Goal: Task Accomplishment & Management: Use online tool/utility

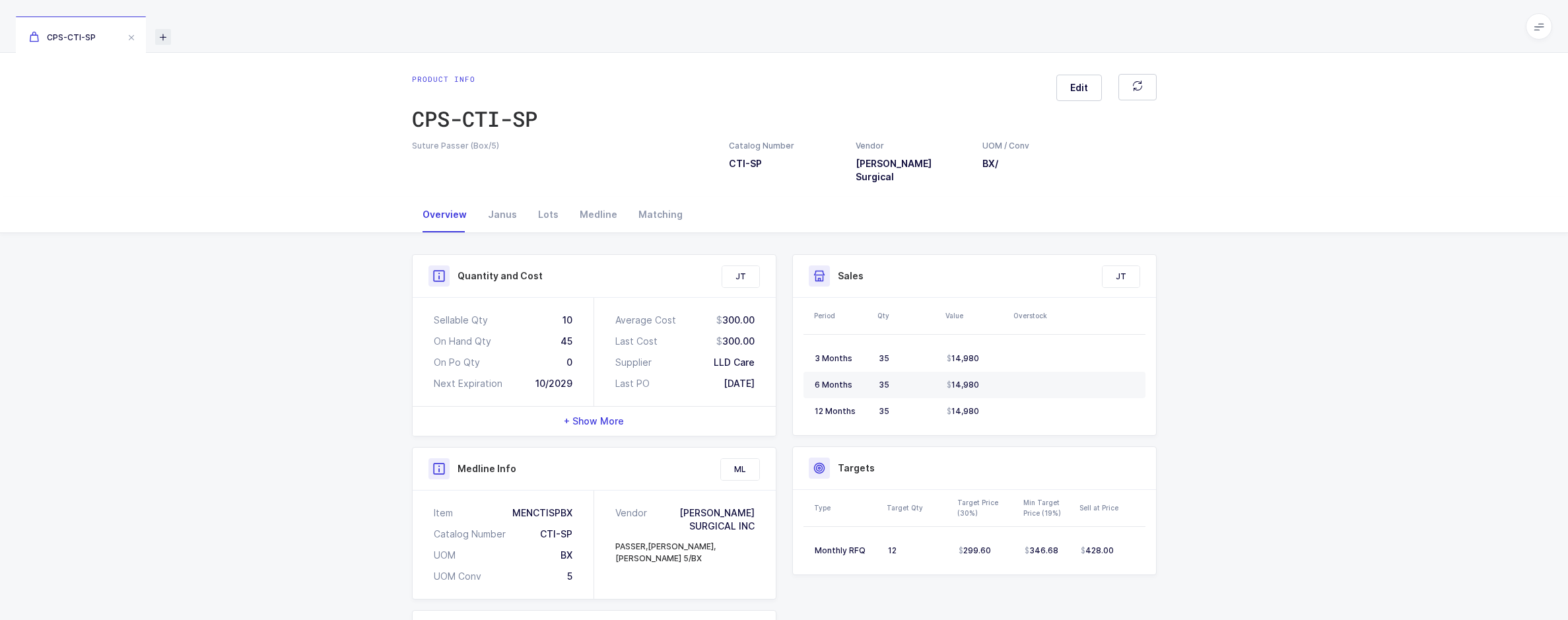
click at [167, 33] on icon at bounding box center [163, 37] width 16 height 16
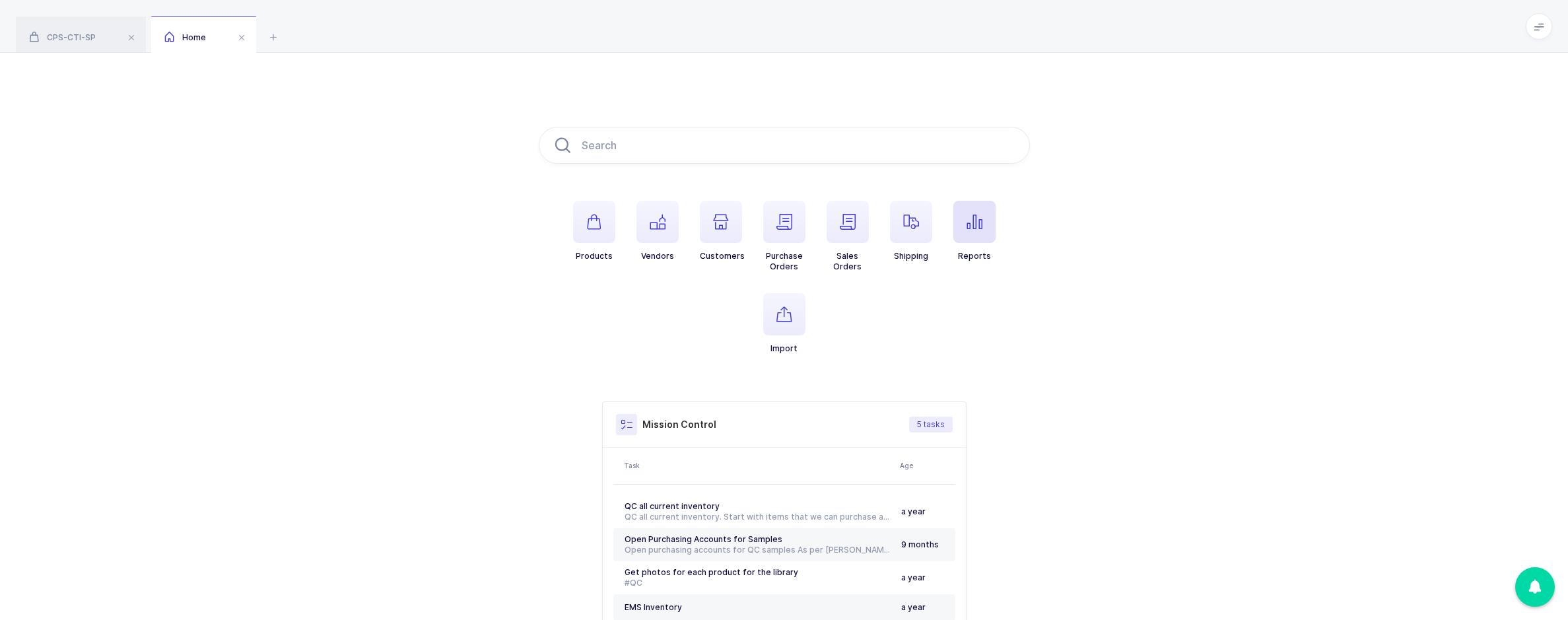
click at [957, 233] on span "button" at bounding box center [974, 222] width 42 height 42
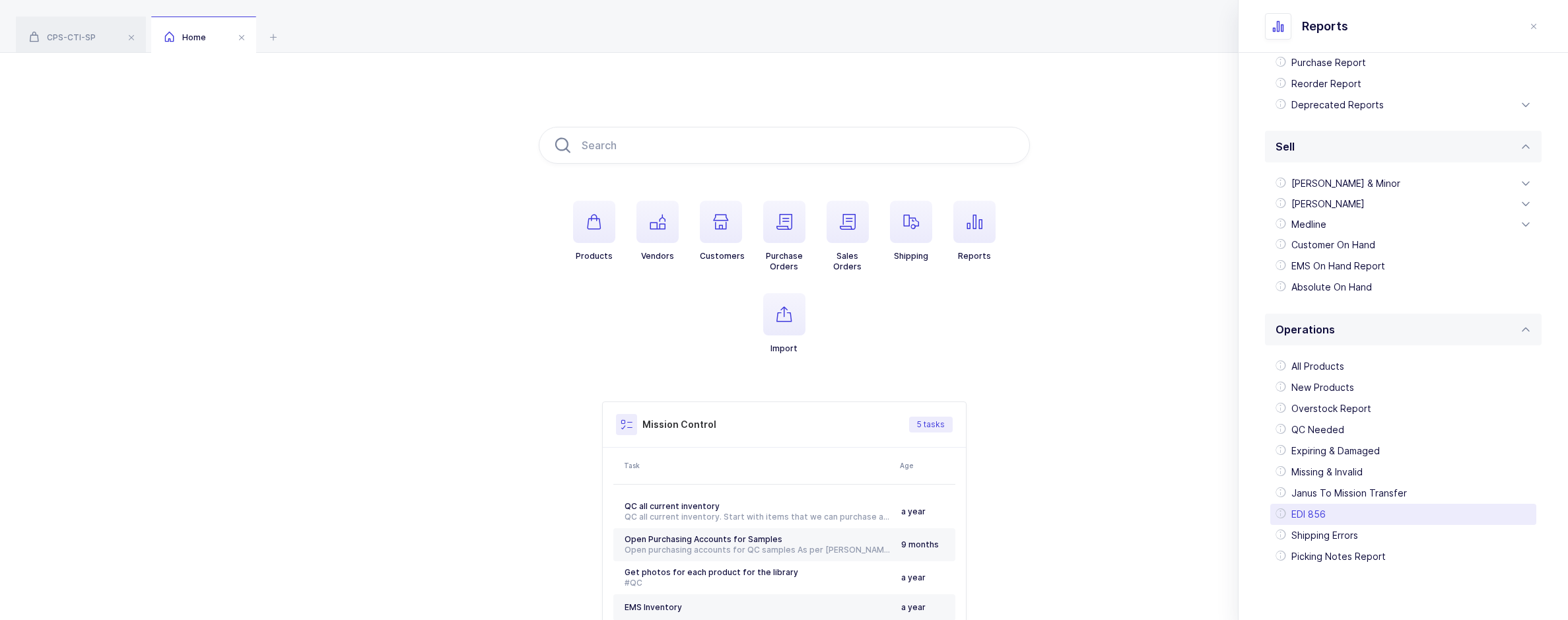
click at [1323, 514] on div "EDI 856" at bounding box center [1403, 513] width 266 height 21
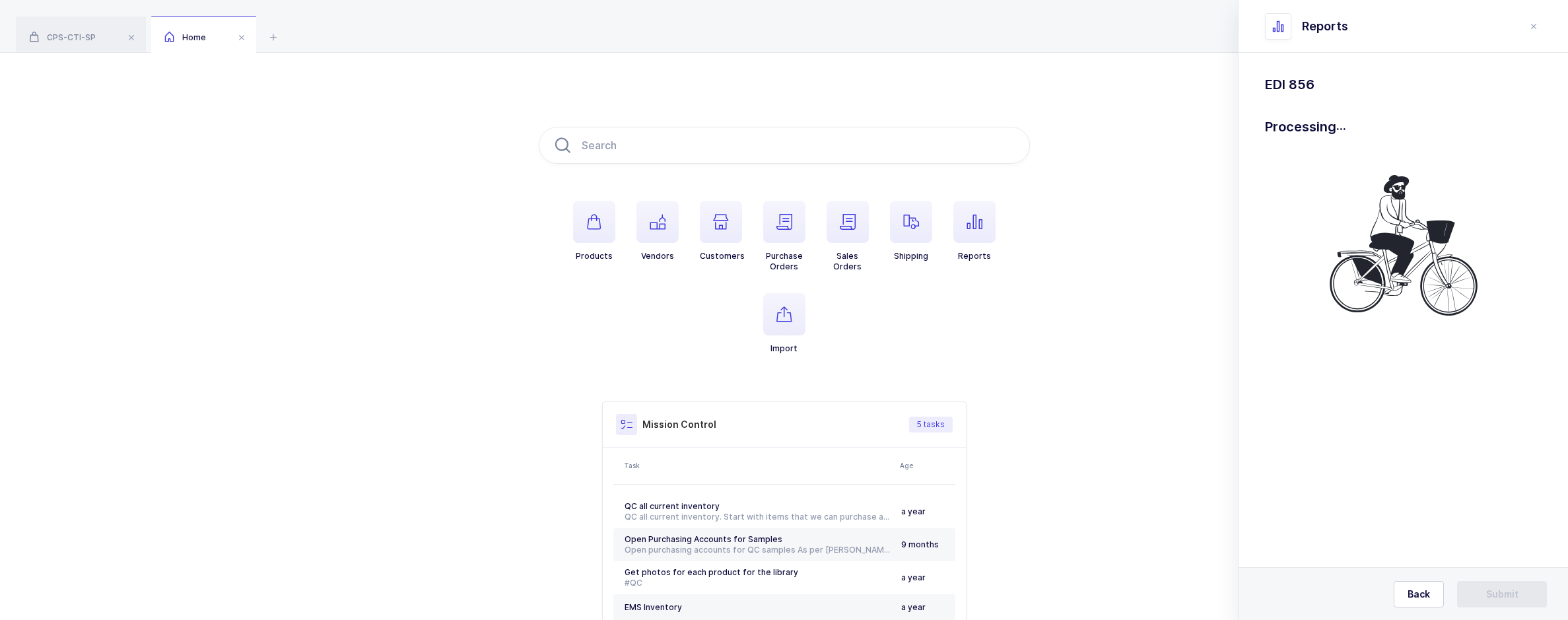
scroll to position [0, 0]
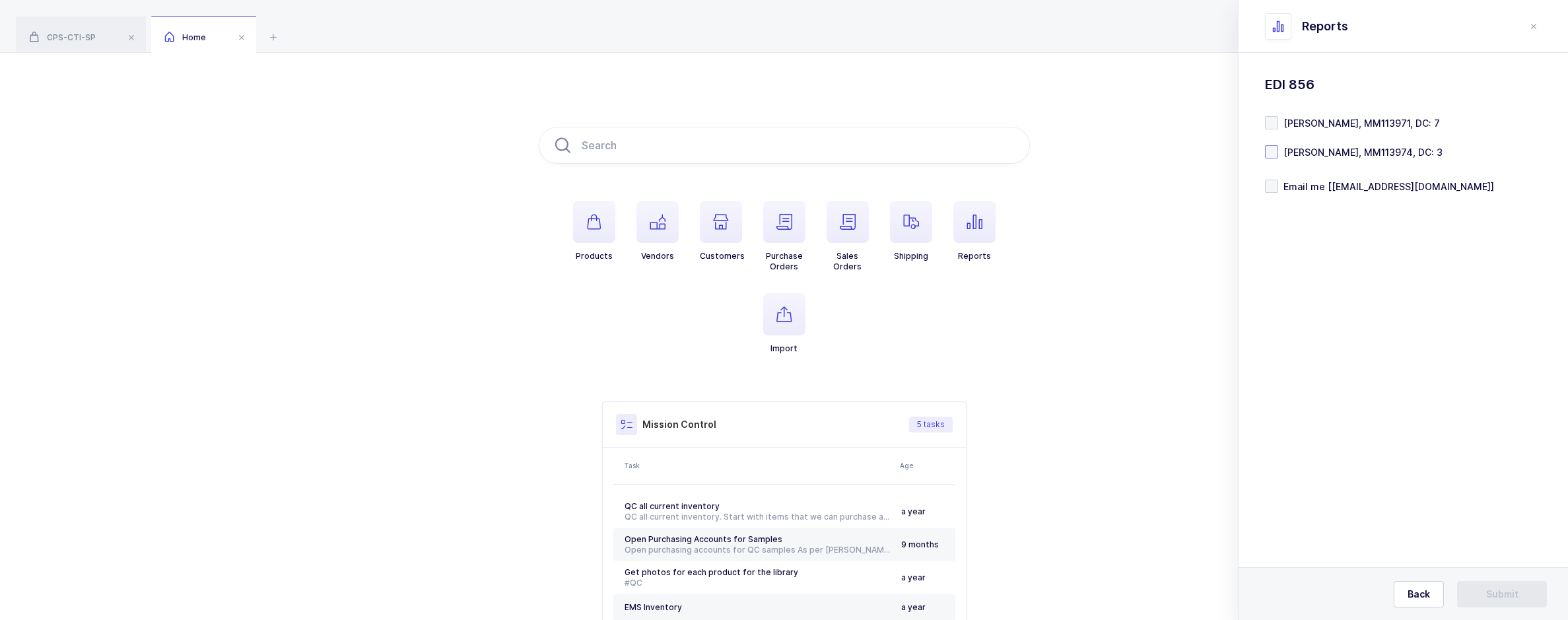
click at [1279, 155] on span "[PERSON_NAME], MM113974, DC: 3" at bounding box center [1360, 152] width 164 height 12
click at [1279, 145] on input "Henry Schein, MM113974, DC: 3" at bounding box center [1279, 145] width 0 height 0
click at [1486, 592] on button "Submit" at bounding box center [1501, 594] width 89 height 26
